Goal: Task Accomplishment & Management: Use online tool/utility

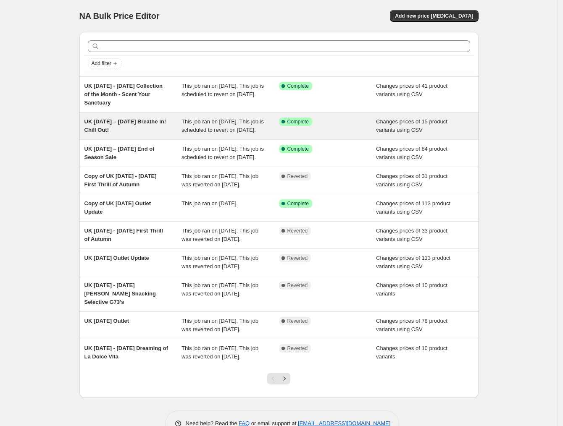
click at [139, 123] on span "UK [DATE] – [DATE] Breathe in! Chill Out!" at bounding box center [125, 125] width 82 height 15
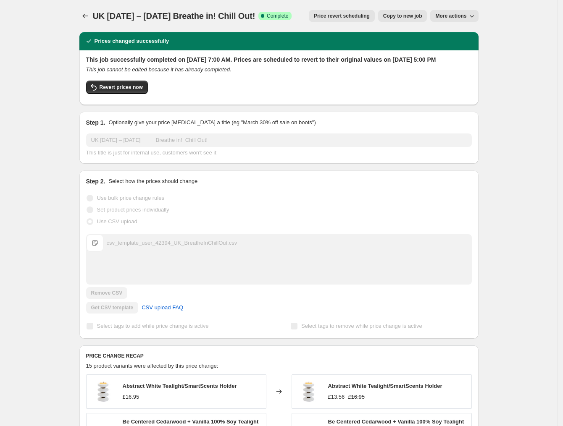
click at [343, 18] on span "Price revert scheduling" at bounding box center [342, 16] width 56 height 7
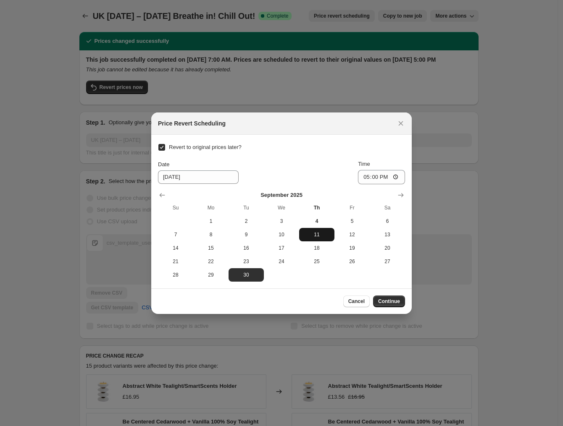
click at [322, 233] on span "11" at bounding box center [316, 234] width 29 height 7
type input "9/11/2025"
click at [386, 302] on span "Continue" at bounding box center [389, 301] width 22 height 7
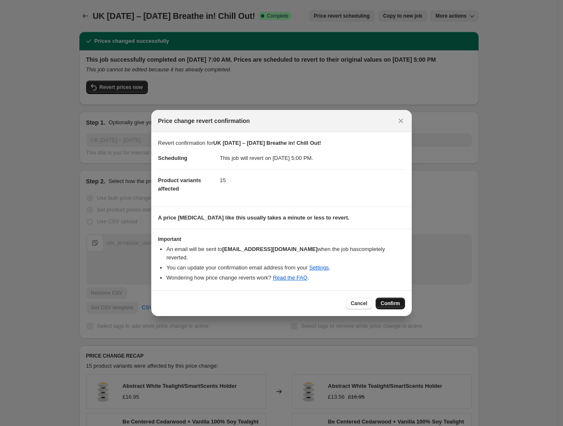
click at [386, 300] on span "Confirm" at bounding box center [390, 303] width 19 height 7
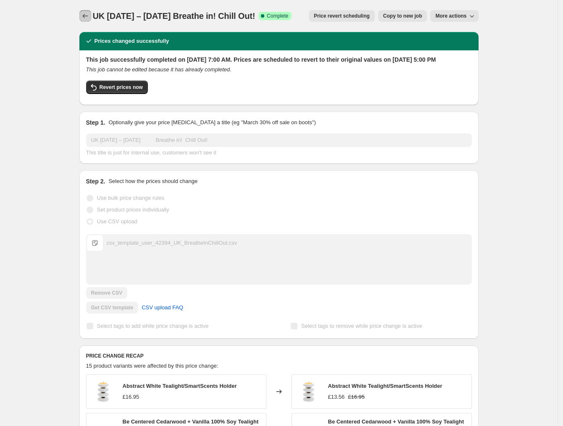
click at [91, 11] on button "Price change jobs" at bounding box center [85, 16] width 12 height 12
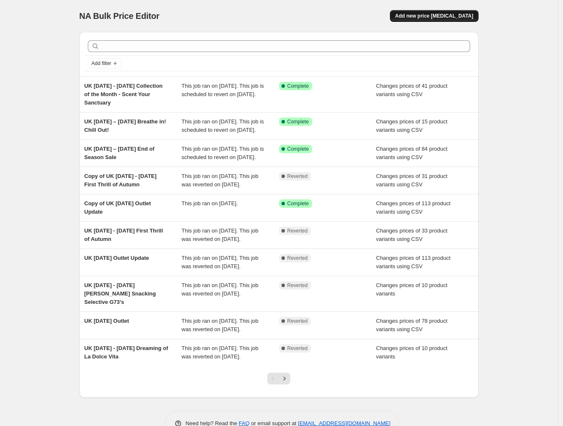
click at [452, 17] on span "Add new price change job" at bounding box center [434, 16] width 78 height 7
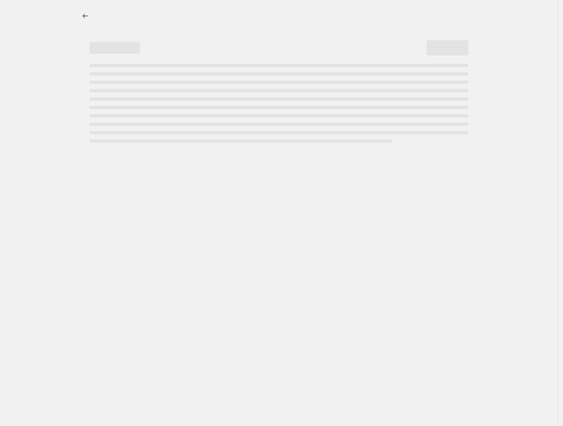
select select "percentage"
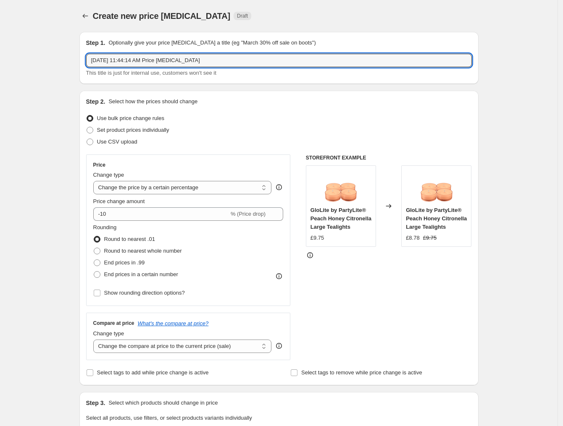
drag, startPoint x: 221, startPoint y: 59, endPoint x: 50, endPoint y: 63, distance: 171.0
click at [50, 63] on div "Create new price change job. This page is ready Create new price change job Dra…" at bounding box center [278, 421] width 557 height 842
paste input "12th - 21st September Finding my Best Self"
type input "UK 12th - 21st September Finding my Best Self"
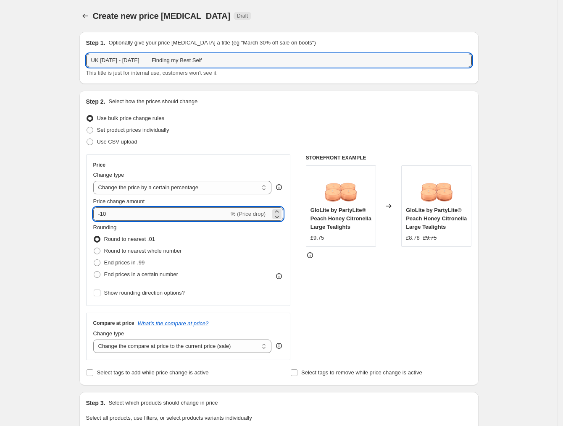
click at [183, 216] on input "-10" at bounding box center [161, 213] width 136 height 13
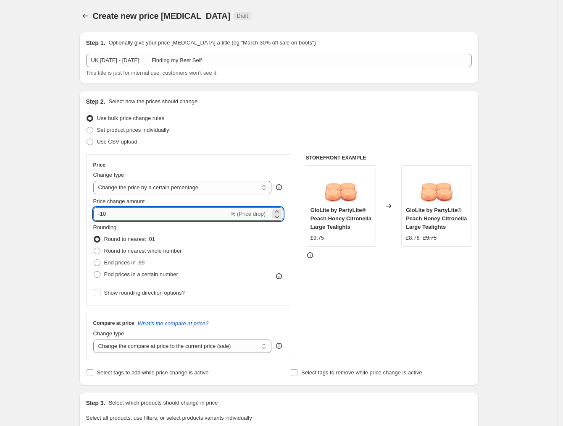
type input "-1"
type input "-20"
click at [446, 315] on div "STOREFRONT EXAMPLE GloLite by PartyLite® Peach Honey Citronella Large Tealights…" at bounding box center [389, 258] width 166 height 206
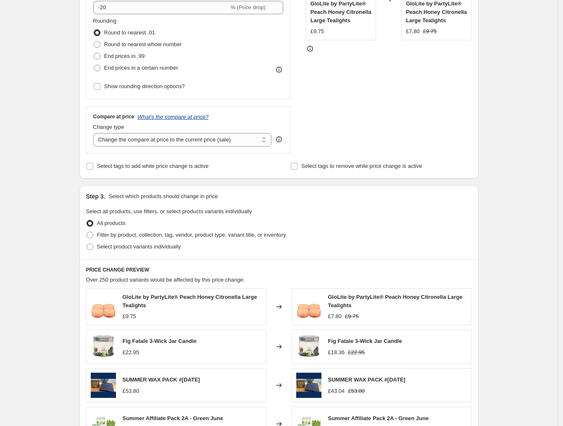
scroll to position [53, 0]
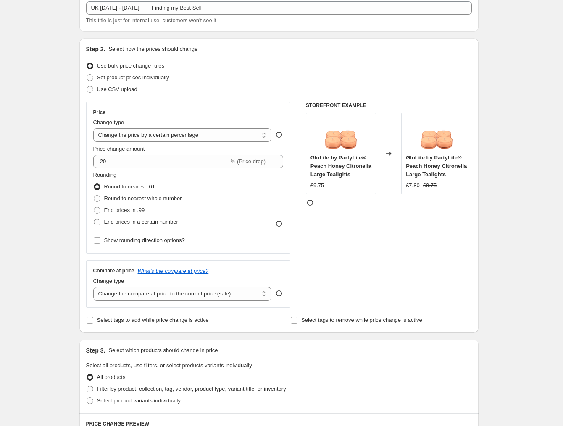
drag, startPoint x: 94, startPoint y: 76, endPoint x: 92, endPoint y: 121, distance: 45.0
click at [93, 76] on span at bounding box center [90, 77] width 7 height 7
click at [87, 75] on input "Set product prices individually" at bounding box center [87, 74] width 0 height 0
radio input "true"
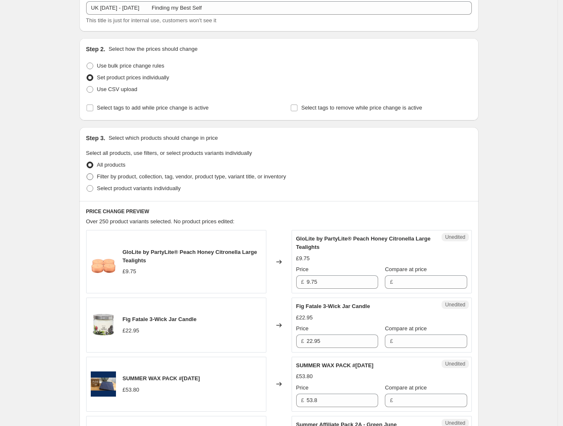
click at [91, 175] on span at bounding box center [90, 176] width 7 height 7
click at [87, 174] on input "Filter by product, collection, tag, vendor, product type, variant title, or inv…" at bounding box center [87, 173] width 0 height 0
radio input "true"
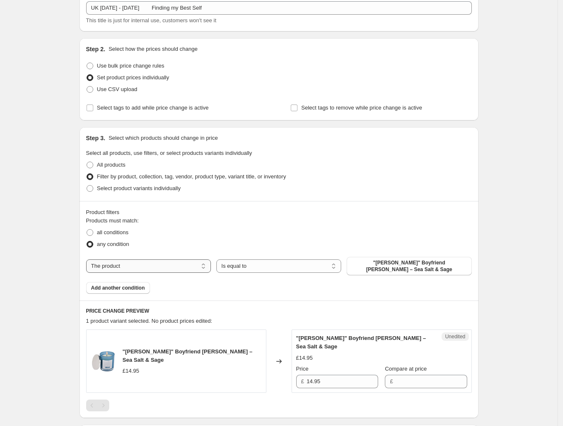
click at [206, 263] on select "The product The product's collection The product's tag The product's vendor The…" at bounding box center [148, 266] width 125 height 13
select select "collection"
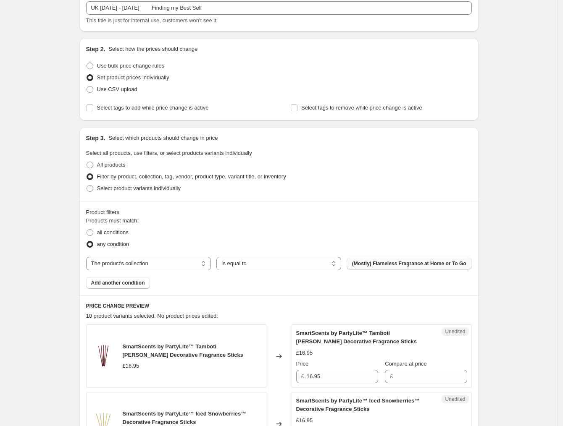
click at [378, 265] on span "(Mostly) Flameless Fragrance at Home or To Go" at bounding box center [409, 263] width 114 height 7
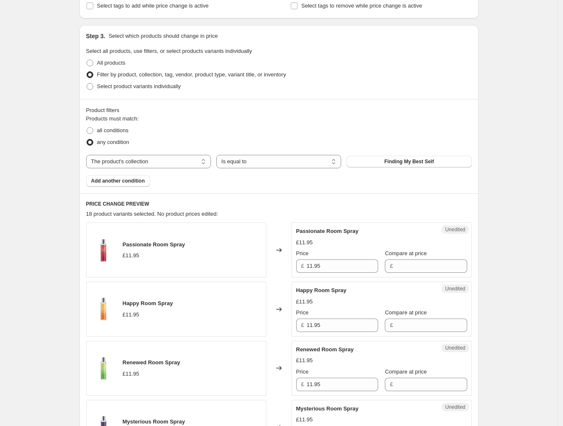
scroll to position [158, 0]
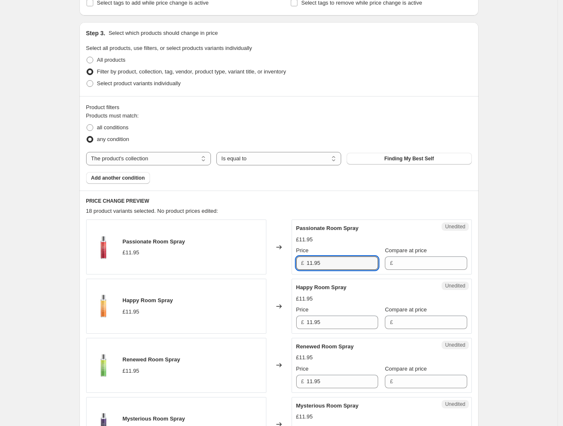
drag, startPoint x: 340, startPoint y: 265, endPoint x: 295, endPoint y: 263, distance: 45.0
click at [295, 263] on div "Unedited Passionate Room Spray £11.95 Price £ 11.95 Compare at price £" at bounding box center [382, 247] width 180 height 55
type input "10.16"
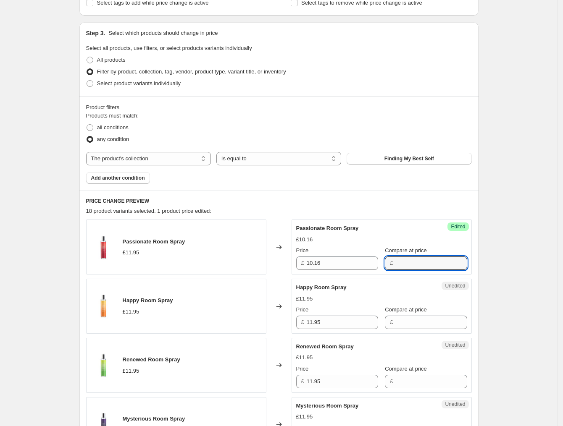
paste input "11.95"
type input "11.95"
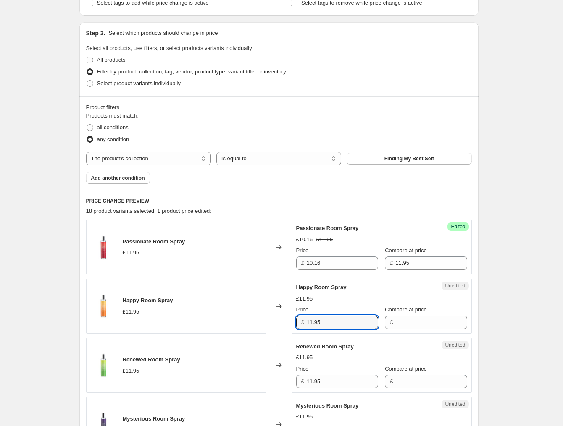
drag, startPoint x: 336, startPoint y: 323, endPoint x: 276, endPoint y: 323, distance: 60.5
click at [276, 323] on div "Happy Room Spray £11.95 Changed to Unedited Happy Room Spray £11.95 Price £ 11.…" at bounding box center [279, 306] width 386 height 55
type input "10.16"
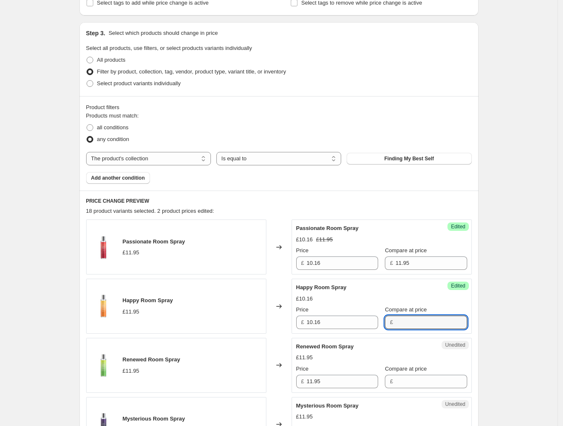
paste input "11.95"
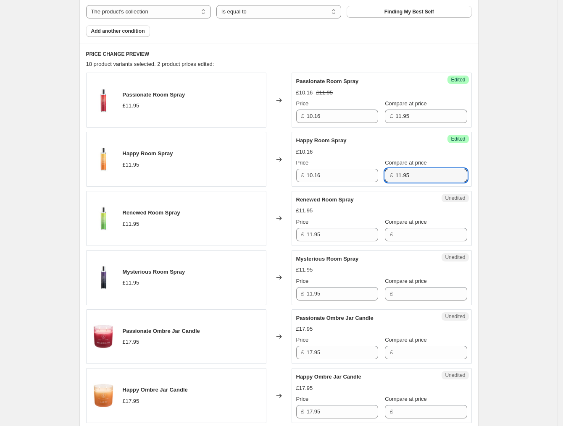
scroll to position [315, 0]
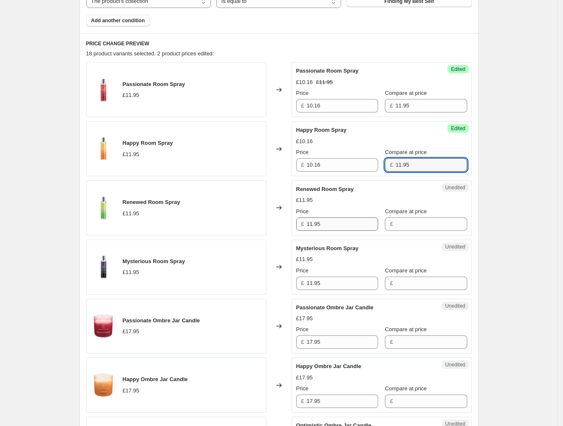
type input "11.95"
drag, startPoint x: 335, startPoint y: 224, endPoint x: 293, endPoint y: 223, distance: 41.6
click at [293, 223] on div "Unedited Renewed Room Spray £11.95 Price £ 11.95 Compare at price £" at bounding box center [382, 208] width 180 height 55
type input "10.16"
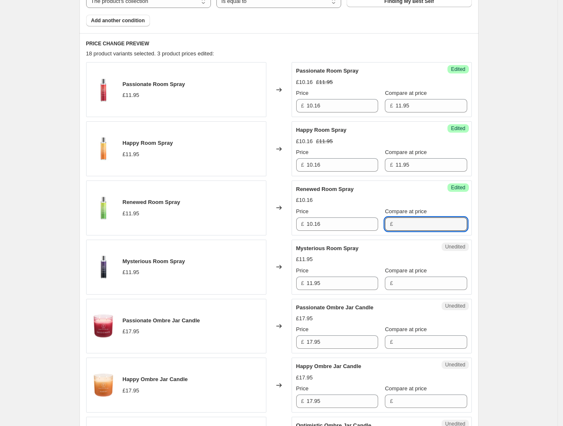
paste input "11.95"
type input "11.95"
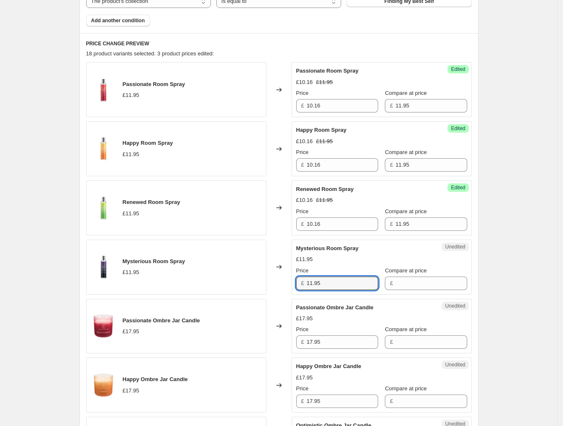
drag, startPoint x: 327, startPoint y: 284, endPoint x: 282, endPoint y: 284, distance: 44.5
click at [282, 284] on div "Mysterious Room Spray £11.95 Changed to Unedited Mysterious Room Spray £11.95 P…" at bounding box center [279, 267] width 386 height 55
type input "10.16"
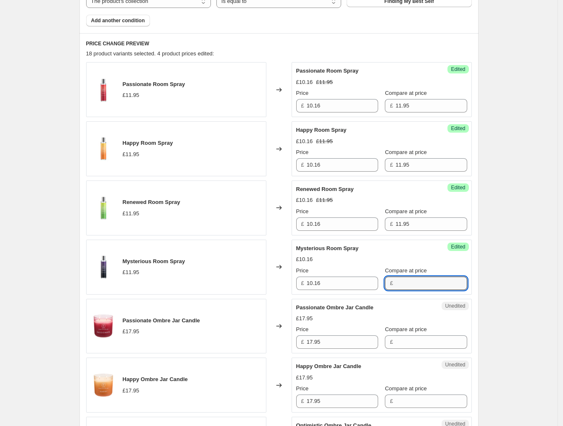
paste input "11.95"
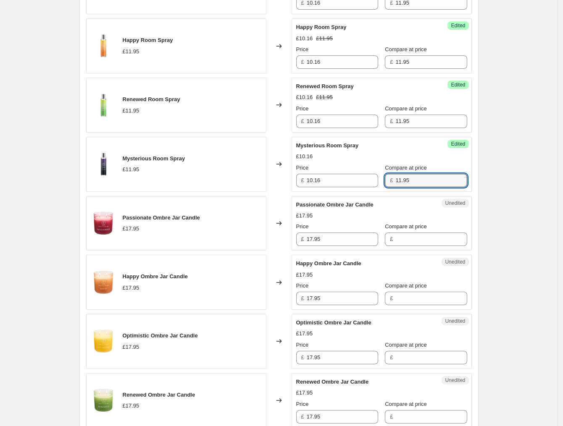
scroll to position [420, 0]
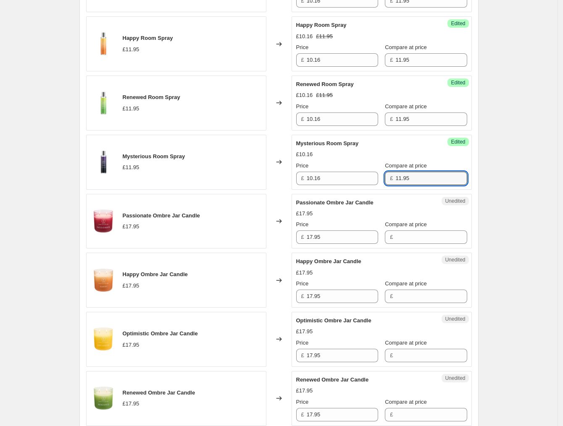
type input "11.95"
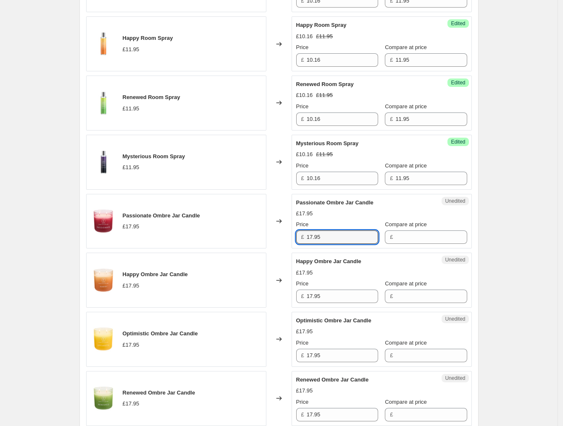
drag, startPoint x: 303, startPoint y: 236, endPoint x: 297, endPoint y: 235, distance: 6.4
click at [297, 235] on div "Unedited Passionate Ombre Jar Candle £17.95 Price £ 17.95 Compare at price £" at bounding box center [382, 221] width 180 height 55
type input "16.16"
paste input "17.95"
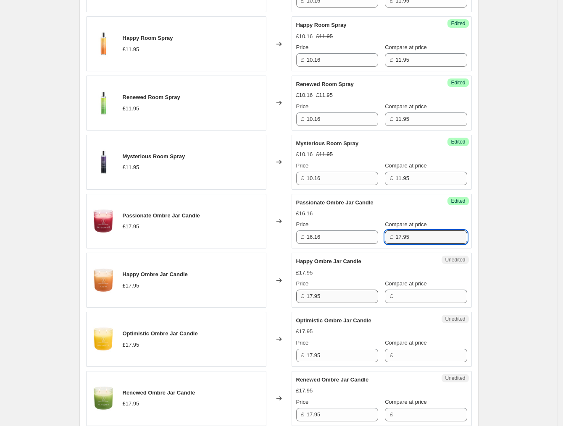
type input "17.95"
drag, startPoint x: 337, startPoint y: 300, endPoint x: 281, endPoint y: 300, distance: 56.7
click at [281, 300] on div "Happy Ombre Jar Candle £17.95 Changed to Unedited Happy Ombre Jar Candle £17.95…" at bounding box center [279, 280] width 386 height 55
type input "16.16"
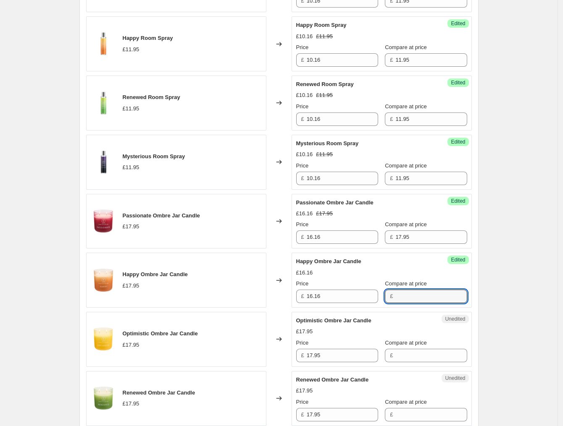
paste input "17.95"
type input "17.95"
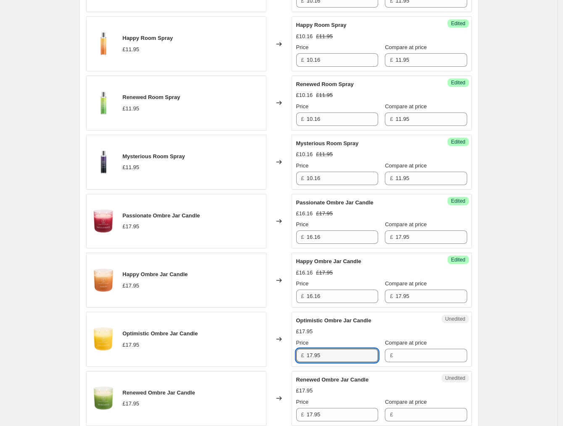
drag, startPoint x: 328, startPoint y: 358, endPoint x: 278, endPoint y: 359, distance: 49.6
click at [278, 359] on div "Optimistic Ombre Jar Candle £17.95 Changed to Unedited Optimistic Ombre Jar Can…" at bounding box center [279, 339] width 386 height 55
type input "16.16"
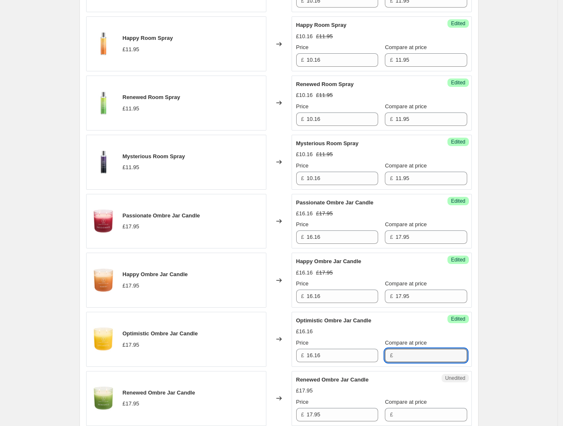
paste input "17.95"
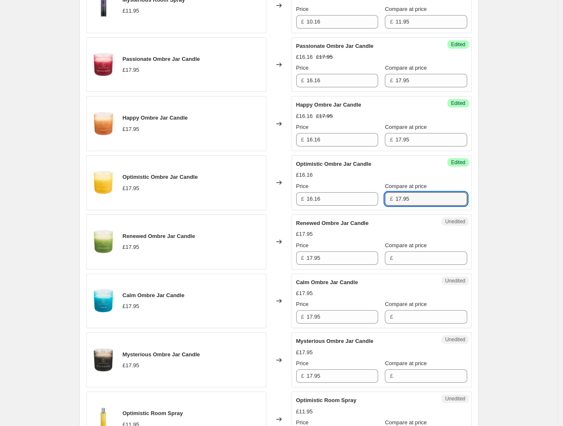
scroll to position [578, 0]
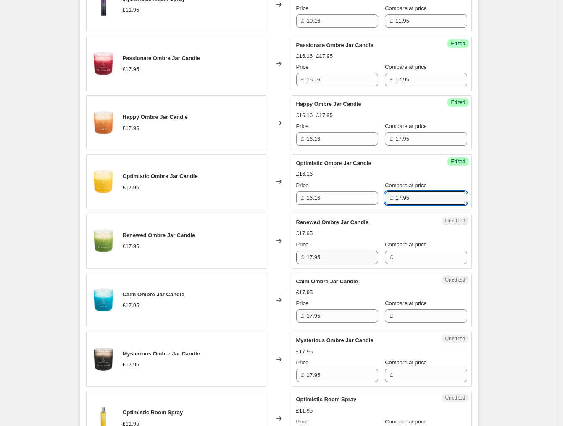
type input "17.95"
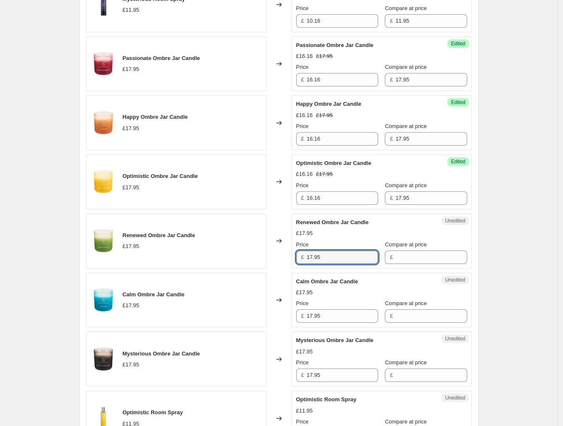
drag, startPoint x: 334, startPoint y: 262, endPoint x: 284, endPoint y: 262, distance: 50.4
click at [284, 261] on div "Renewed Ombre Jar Candle £17.95 Changed to Unedited Renewed Ombre Jar Candle £1…" at bounding box center [279, 241] width 386 height 55
type input "16.16"
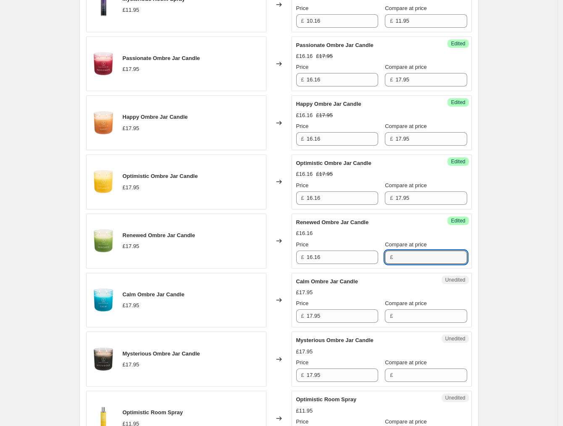
paste input "17.95"
type input "17.95"
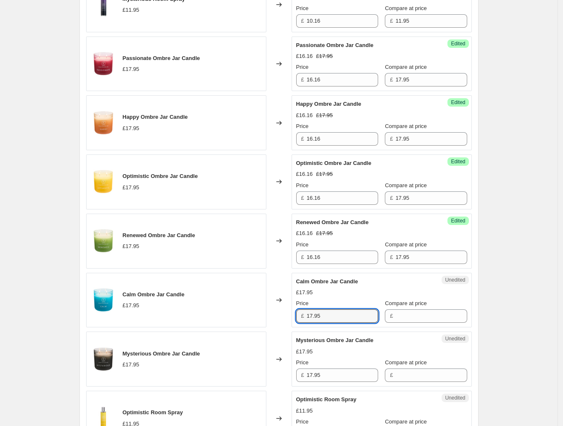
drag, startPoint x: 341, startPoint y: 317, endPoint x: 291, endPoint y: 320, distance: 50.5
click at [291, 320] on div "Calm Ombre Jar Candle £17.95 Changed to Unedited Calm Ombre Jar Candle £17.95 P…" at bounding box center [279, 300] width 386 height 55
type input "16.16"
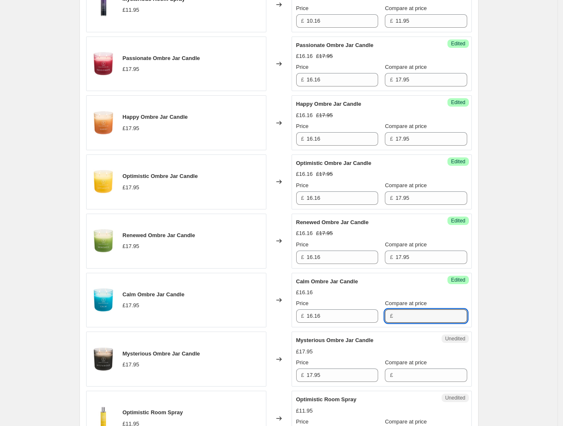
paste input "17.95"
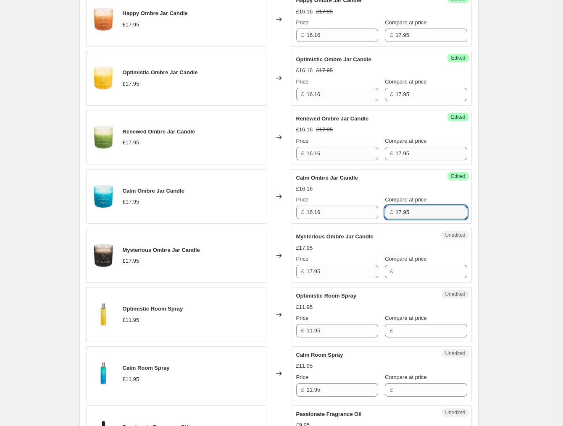
scroll to position [683, 0]
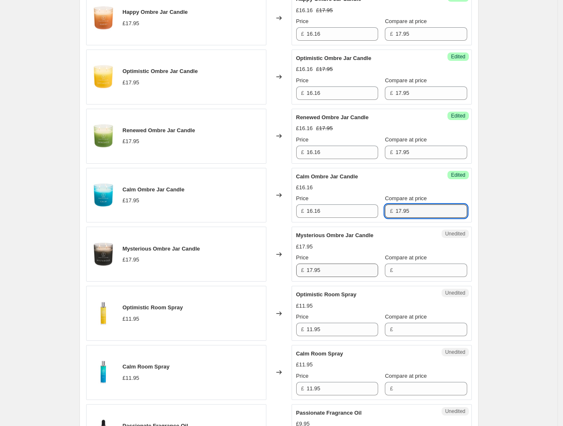
type input "17.95"
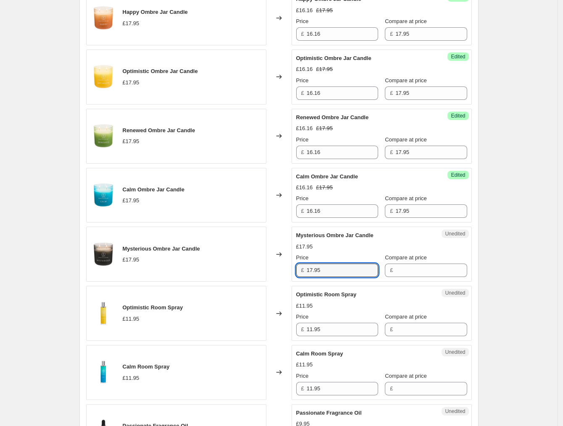
drag, startPoint x: 339, startPoint y: 273, endPoint x: 286, endPoint y: 273, distance: 52.9
click at [286, 273] on div "Mysterious Ombre Jar Candle £17.95 Changed to Unedited Mysterious Ombre Jar Can…" at bounding box center [279, 254] width 386 height 55
type input "16.16"
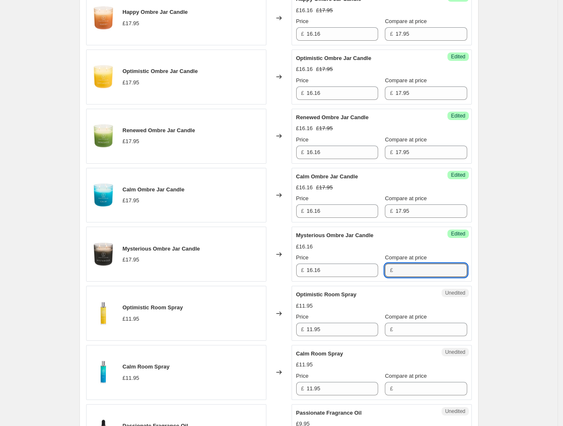
paste input "17.95"
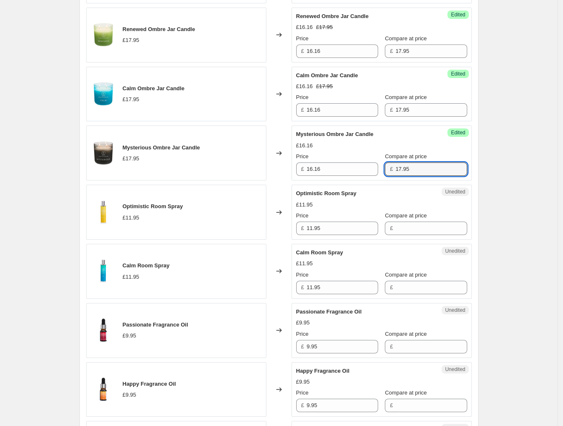
scroll to position [788, 0]
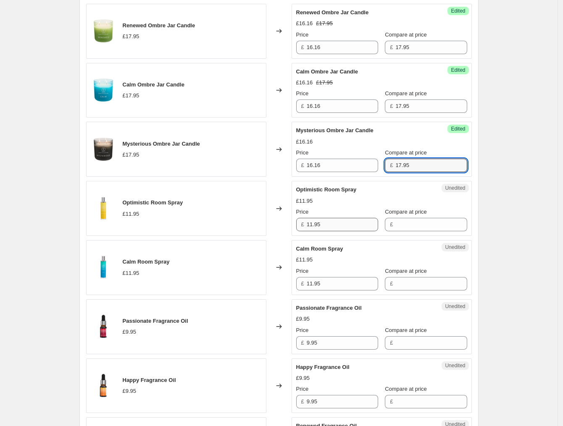
type input "17.95"
drag, startPoint x: 341, startPoint y: 228, endPoint x: 291, endPoint y: 227, distance: 50.8
click at [291, 227] on div "Optimistic Room Spray £11.95 Changed to Unedited Optimistic Room Spray £11.95 P…" at bounding box center [279, 208] width 386 height 55
type input "10.16"
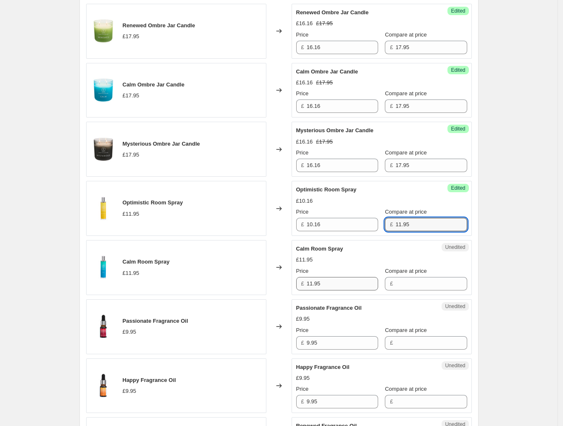
type input "11.95"
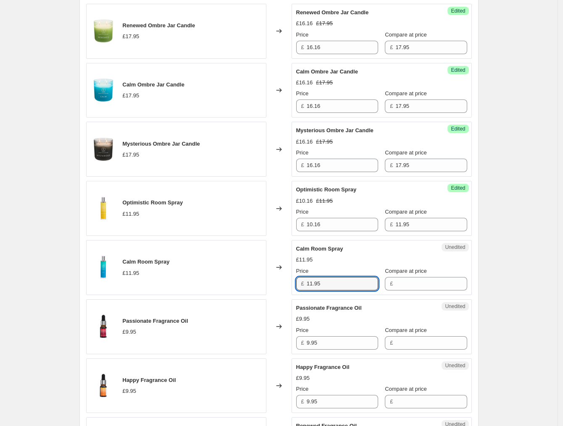
drag, startPoint x: 328, startPoint y: 287, endPoint x: 280, endPoint y: 286, distance: 47.9
click at [280, 286] on div "Calm Room Spray £11.95 Changed to Unedited Calm Room Spray £11.95 Price £ 11.95…" at bounding box center [279, 267] width 386 height 55
type input "10.16"
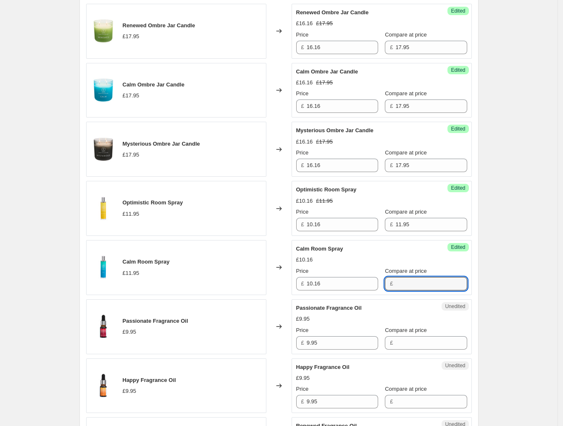
paste input "11.95"
type input "11.95"
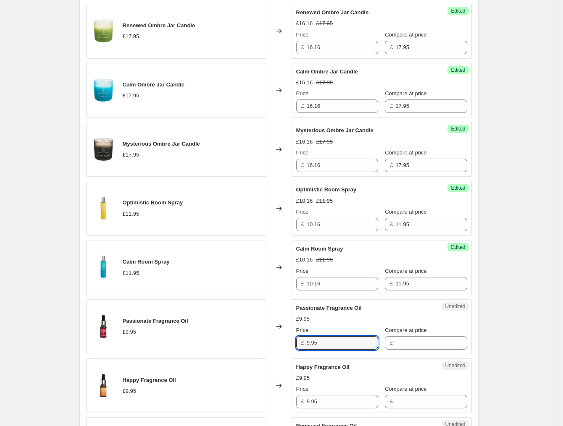
drag, startPoint x: 327, startPoint y: 342, endPoint x: 281, endPoint y: 343, distance: 46.2
click at [281, 343] on div "Passionate Fragrance Oil £9.95 Changed to Unedited Passionate Fragrance Oil £9.…" at bounding box center [279, 326] width 386 height 55
type input "8.46"
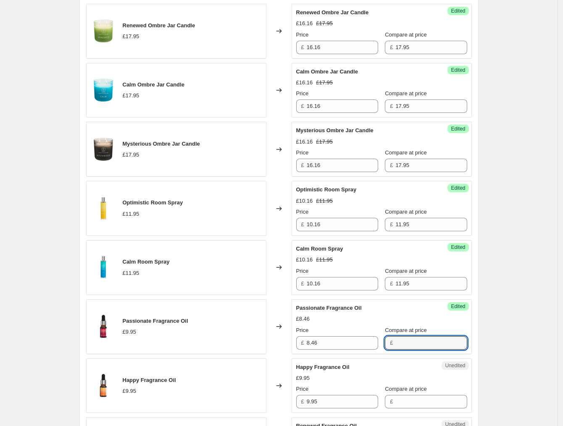
paste input "9.95"
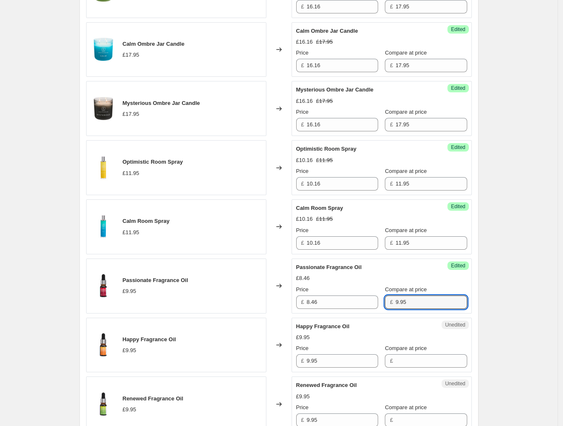
scroll to position [840, 0]
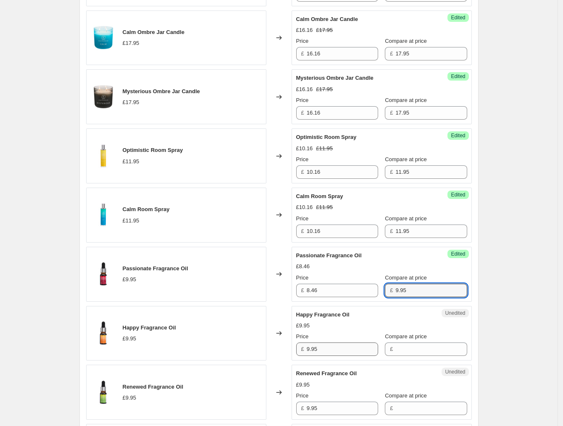
type input "9.95"
drag, startPoint x: 331, startPoint y: 354, endPoint x: 278, endPoint y: 360, distance: 52.4
click at [278, 360] on div "Happy Fragrance Oil £9.95 Changed to Unedited Happy Fragrance Oil £9.95 Price £…" at bounding box center [279, 333] width 386 height 55
type input "8.46"
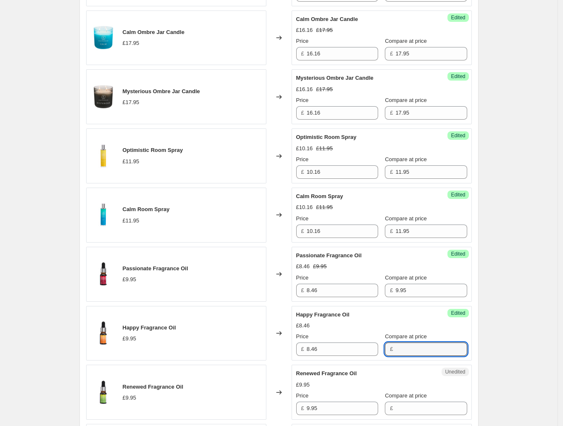
paste input "9.95"
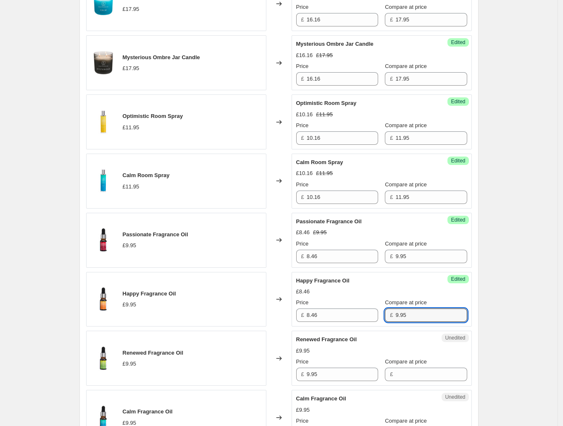
scroll to position [893, 0]
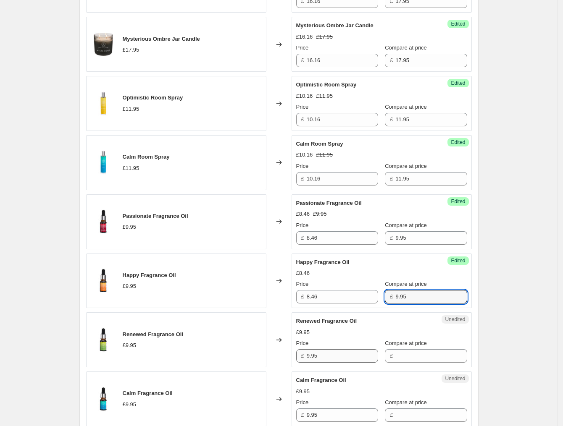
type input "9.95"
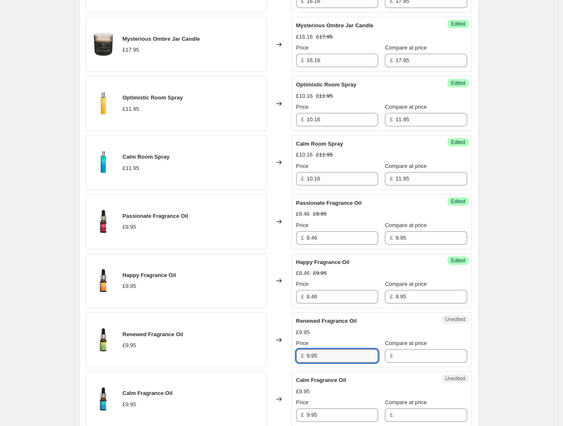
drag, startPoint x: 329, startPoint y: 357, endPoint x: 281, endPoint y: 359, distance: 47.5
click at [281, 358] on div "Renewed Fragrance Oil £9.95 Changed to Unedited Renewed Fragrance Oil £9.95 Pri…" at bounding box center [279, 340] width 386 height 55
type input "8.46"
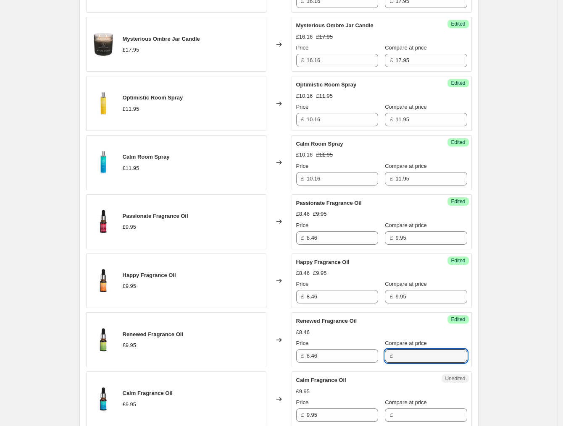
paste input "9.95"
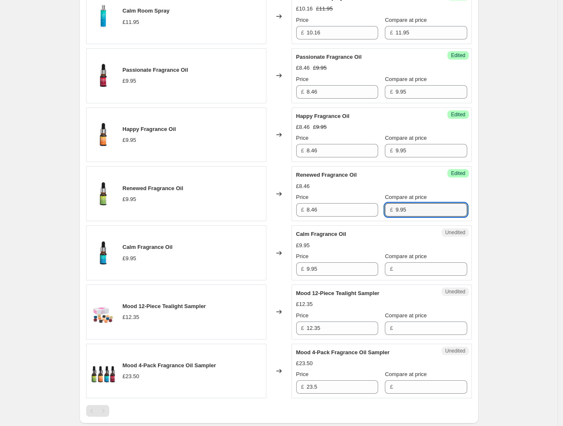
scroll to position [1050, 0]
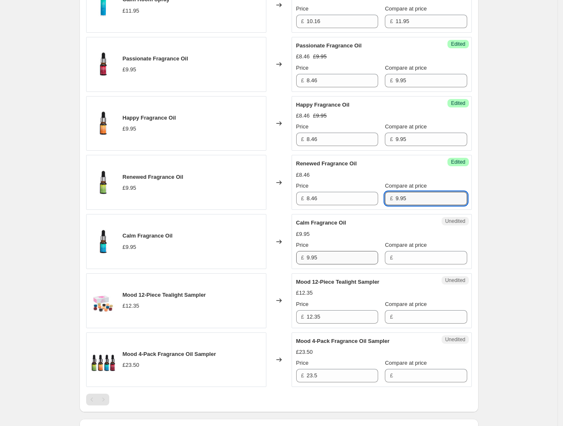
type input "9.95"
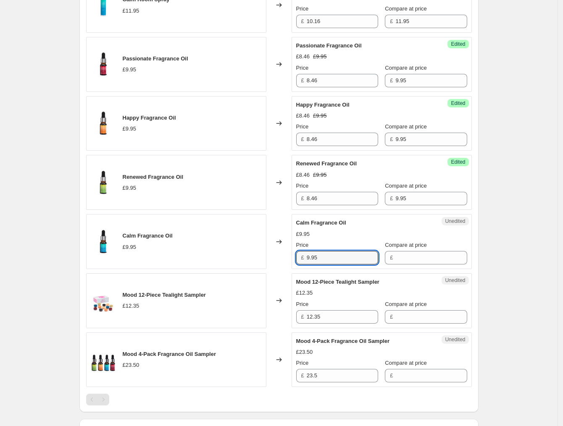
drag, startPoint x: 341, startPoint y: 260, endPoint x: 276, endPoint y: 263, distance: 65.2
click at [276, 263] on div "Calm Fragrance Oil £9.95 Changed to Unedited Calm Fragrance Oil £9.95 Price £ 9…" at bounding box center [279, 241] width 386 height 55
type input "8.46"
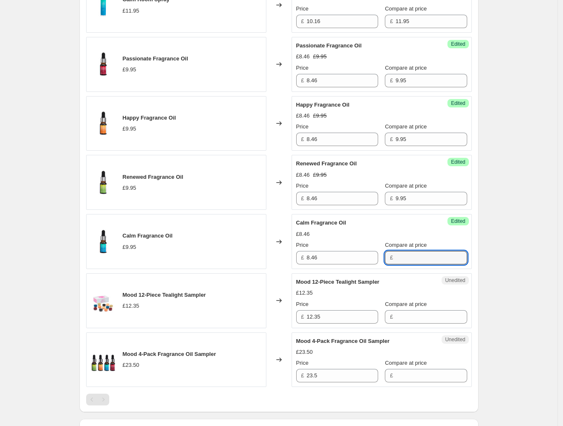
paste input "9.95"
type input "9.95"
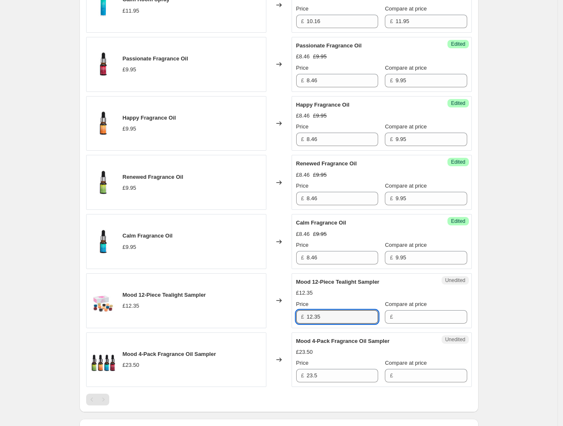
drag, startPoint x: 334, startPoint y: 323, endPoint x: 294, endPoint y: 321, distance: 39.5
click at [294, 321] on div "Unedited Mood 12-Piece Tealight Sampler £12.35 Price £ 12.35 Compare at price £" at bounding box center [382, 300] width 180 height 55
type input "10.50"
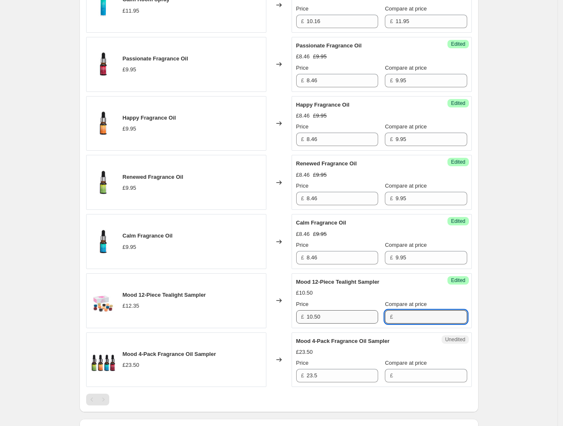
paste input "12.35"
type input "12.35"
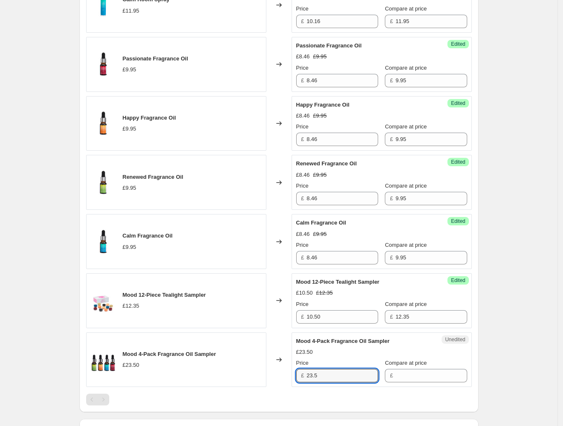
drag, startPoint x: 326, startPoint y: 380, endPoint x: 282, endPoint y: 381, distance: 44.1
click at [282, 381] on div "Mood 4-Pack Fragrance Oil Sampler £23.50 Changed to Unedited Mood 4-Pack Fragra…" at bounding box center [279, 360] width 386 height 55
type input "19.98"
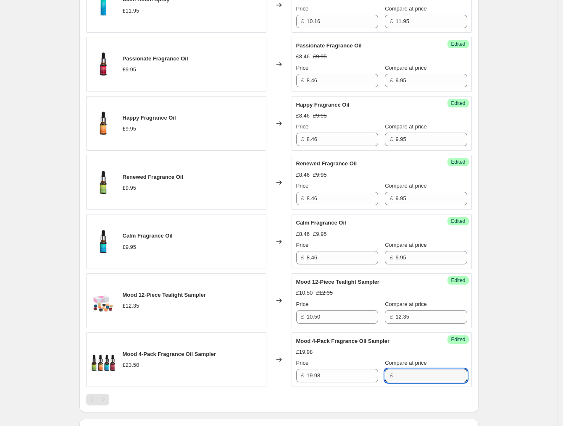
paste input "23.5"
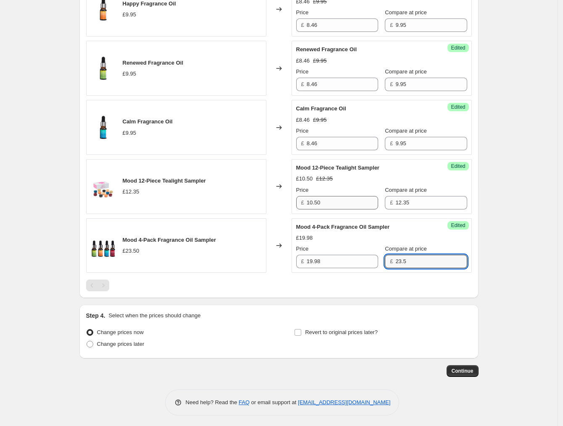
scroll to position [1170, 0]
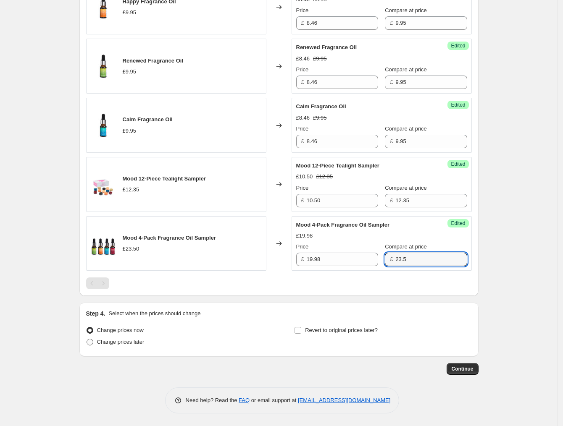
type input "23.5"
click at [91, 344] on span at bounding box center [90, 342] width 7 height 7
click at [87, 339] on input "Change prices later" at bounding box center [87, 339] width 0 height 0
radio input "true"
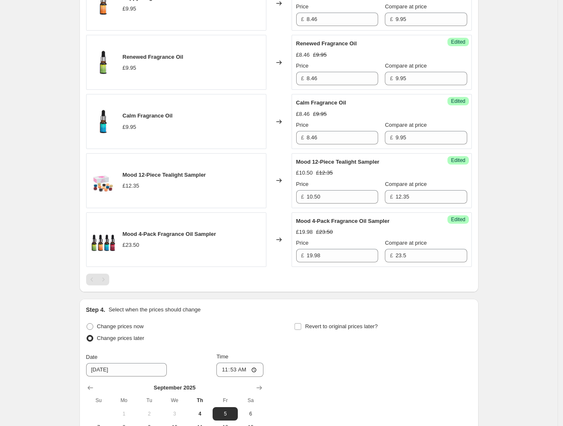
scroll to position [1223, 0]
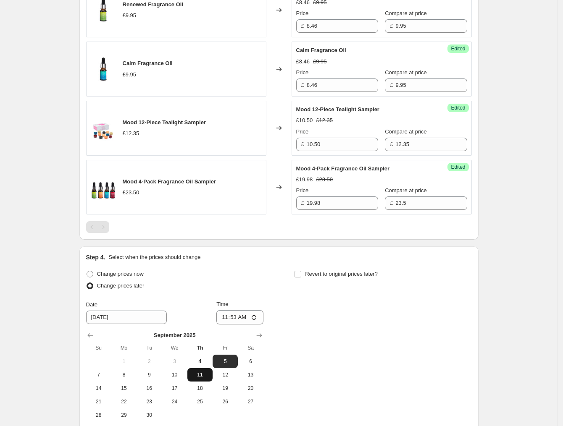
click at [200, 378] on span "11" at bounding box center [200, 375] width 18 height 7
type input "9/11/2025"
click at [224, 324] on input "11:53" at bounding box center [239, 317] width 47 height 14
type input "17:00"
click at [299, 278] on input "Revert to original prices later?" at bounding box center [297, 274] width 7 height 7
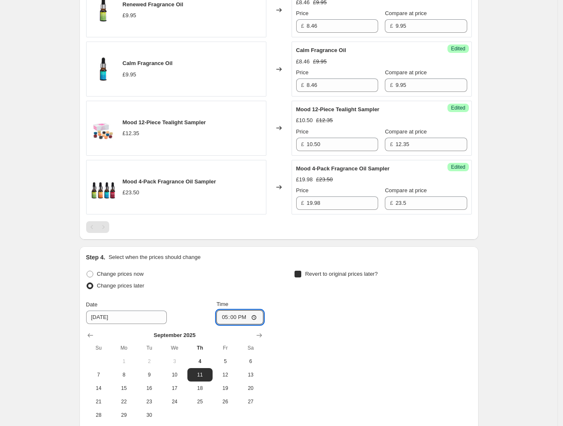
checkbox input "true"
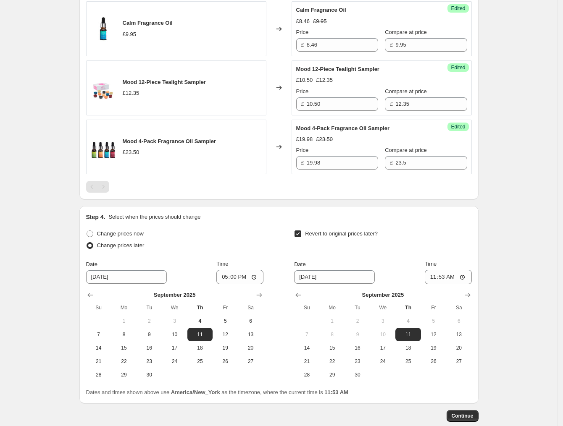
scroll to position [1314, 0]
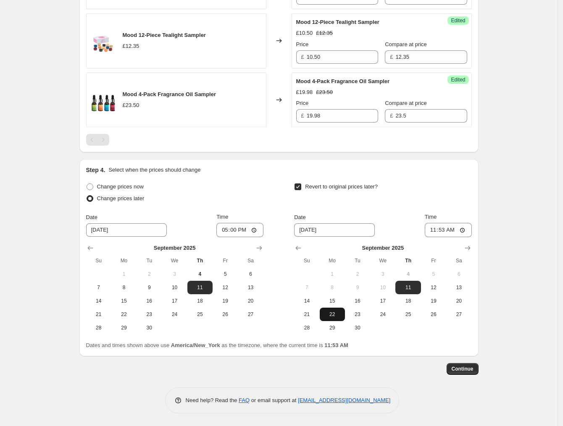
click at [324, 315] on button "22" at bounding box center [332, 314] width 25 height 13
type input "9/22/2025"
click at [435, 229] on input "11:53" at bounding box center [448, 230] width 47 height 14
click at [433, 232] on input "07:00" at bounding box center [448, 230] width 47 height 14
type input "08:00"
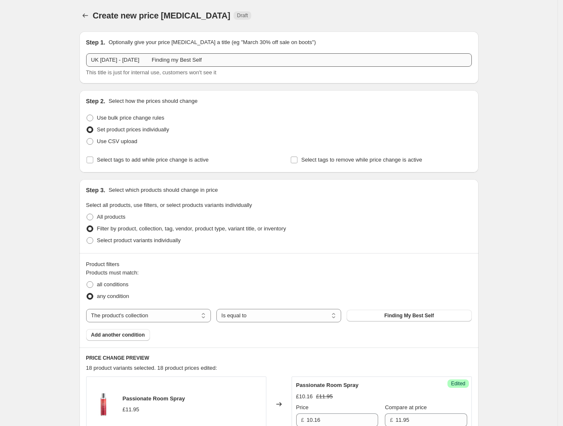
scroll to position [0, 0]
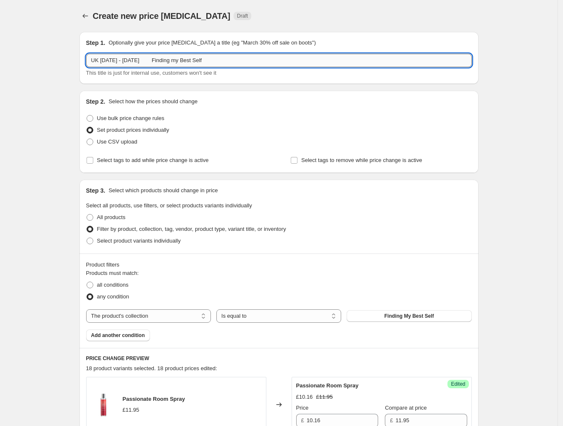
drag, startPoint x: 230, startPoint y: 61, endPoint x: 106, endPoint y: 63, distance: 123.5
click at [92, 64] on input "UK 12th - 21st September Finding my Best Self" at bounding box center [279, 60] width 386 height 13
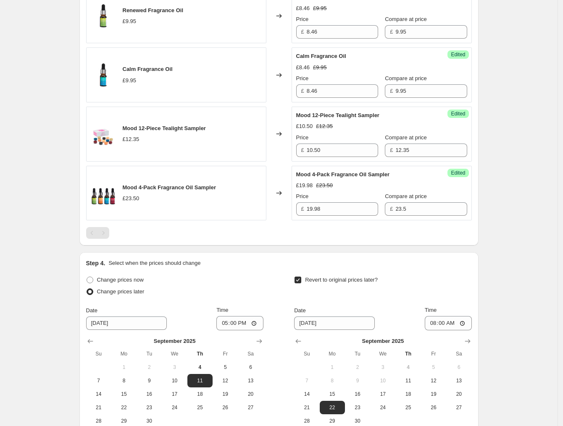
scroll to position [1313, 0]
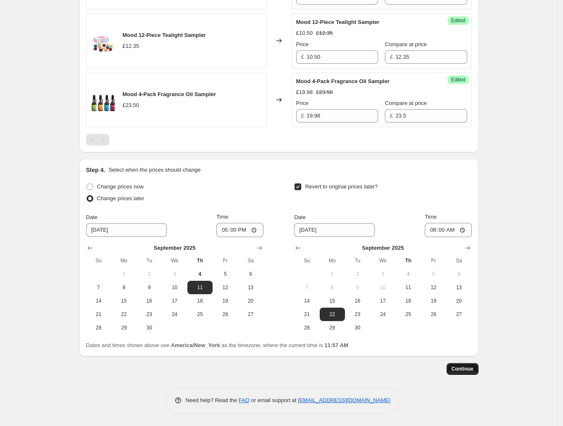
click at [469, 371] on span "Continue" at bounding box center [463, 369] width 22 height 7
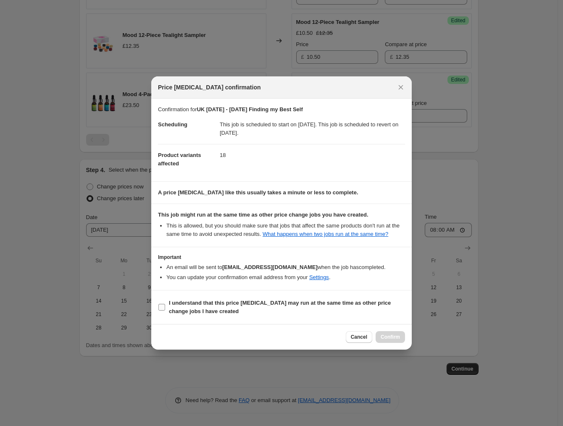
click at [236, 300] on b "I understand that this price change job may run at the same time as other price…" at bounding box center [280, 307] width 222 height 15
click at [165, 304] on input "I understand that this price change job may run at the same time as other price…" at bounding box center [161, 307] width 7 height 7
checkbox input "true"
click at [390, 337] on span "Confirm" at bounding box center [390, 337] width 19 height 7
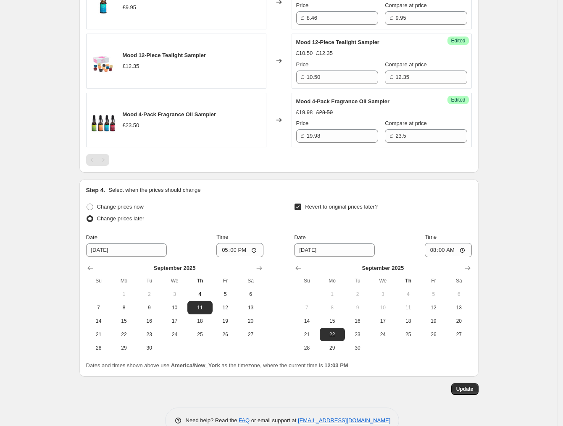
scroll to position [1365, 0]
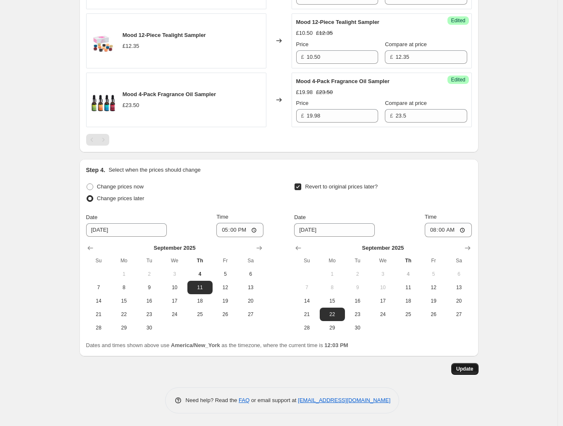
click at [475, 364] on button "Update" at bounding box center [464, 369] width 27 height 12
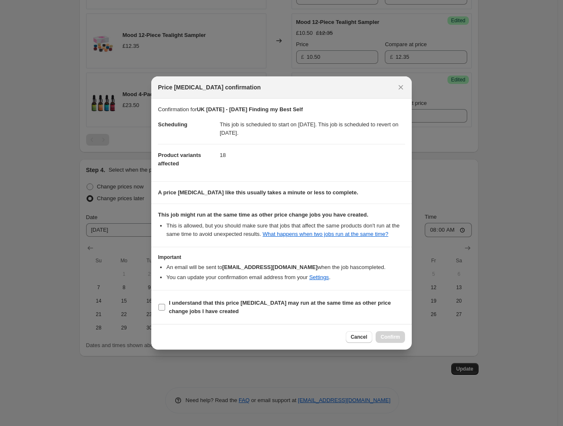
click at [299, 306] on b "I understand that this price change job may run at the same time as other price…" at bounding box center [280, 307] width 222 height 15
click at [165, 306] on input "I understand that this price change job may run at the same time as other price…" at bounding box center [161, 307] width 7 height 7
checkbox input "true"
click at [389, 341] on span "Confirm" at bounding box center [390, 337] width 19 height 7
